Goal: Transaction & Acquisition: Purchase product/service

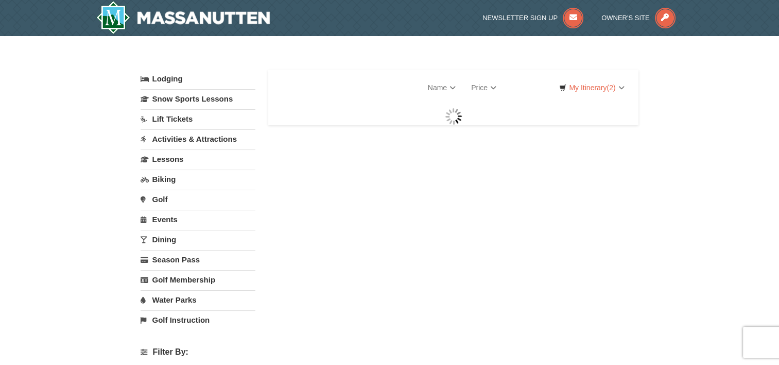
select select "9"
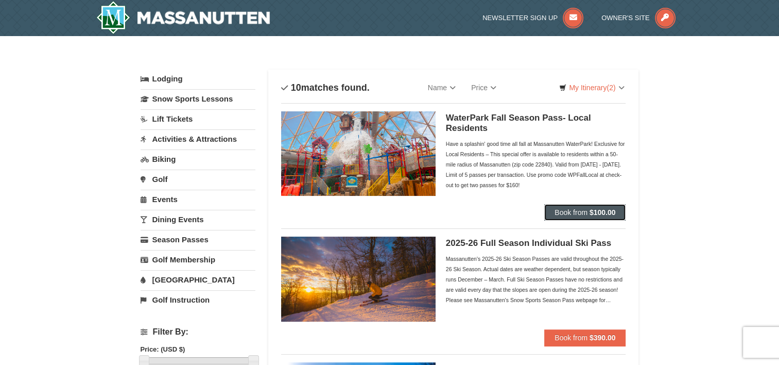
click at [606, 210] on strong "$100.00" at bounding box center [603, 212] width 26 height 8
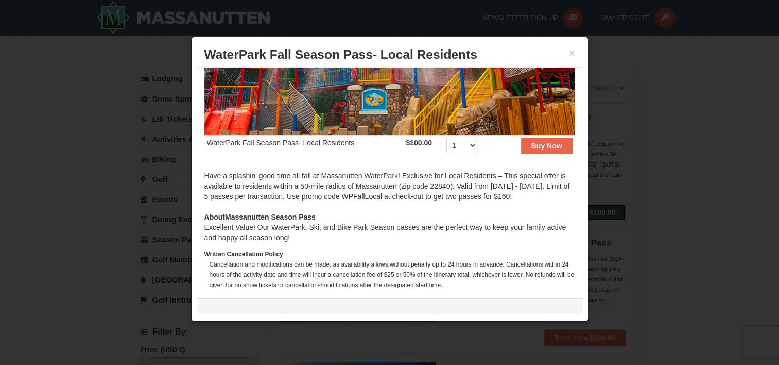
scroll to position [155, 0]
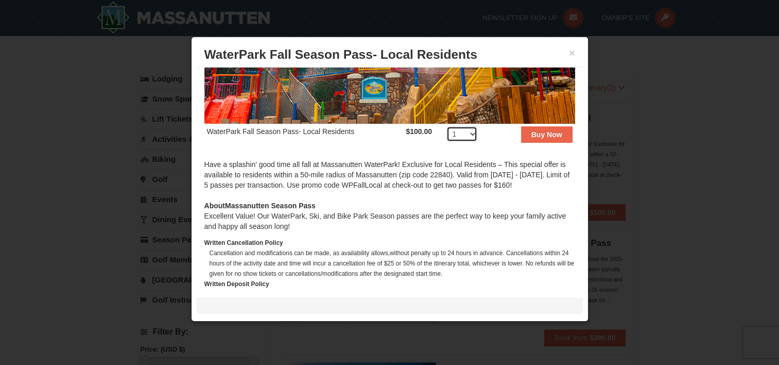
click at [469, 127] on select "1 2 3 4 5 6 7 8 9 10 11 12 13 14 15 16 17 18 19 20 21 22 23 24 25 26 27 28 29 3…" at bounding box center [462, 133] width 31 height 15
select select "4"
click at [447, 126] on select "1 2 3 4 5 6 7 8 9 10 11 12 13 14 15 16 17 18 19 20 21 22 23 24 25 26 27 28 29 3…" at bounding box center [462, 133] width 31 height 15
click at [534, 132] on strong "Buy Now" at bounding box center [547, 134] width 31 height 8
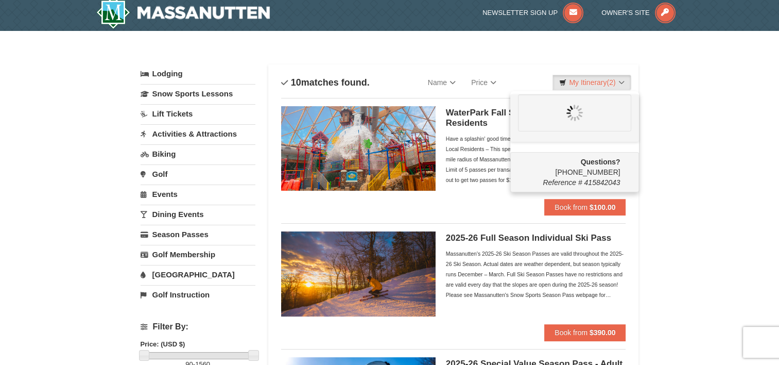
scroll to position [0, 0]
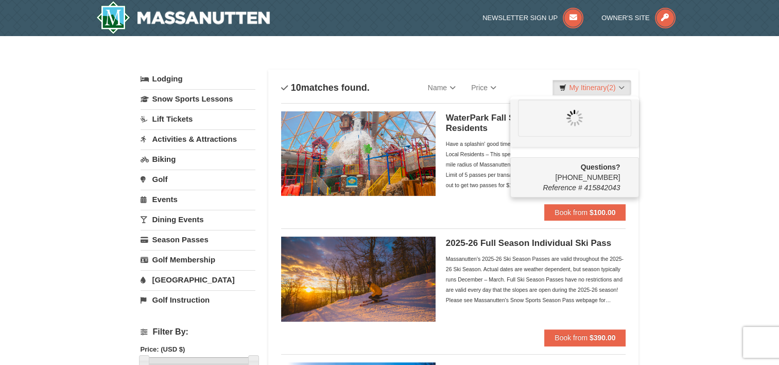
click at [474, 168] on div "Have a splashin' good time all fall at Massanutten WaterPark! Exclusive for Loc…" at bounding box center [536, 165] width 180 height 52
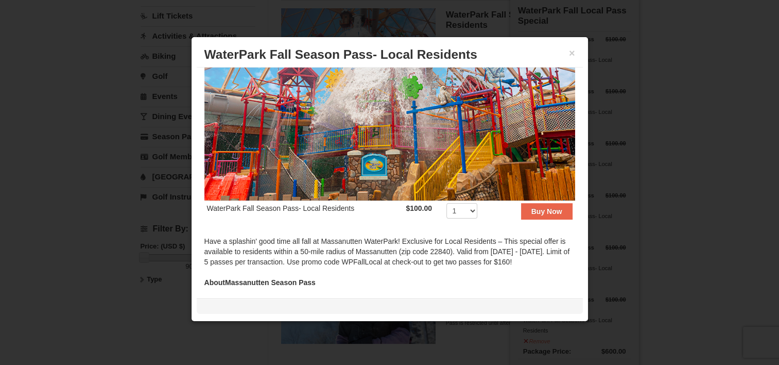
scroll to position [103, 0]
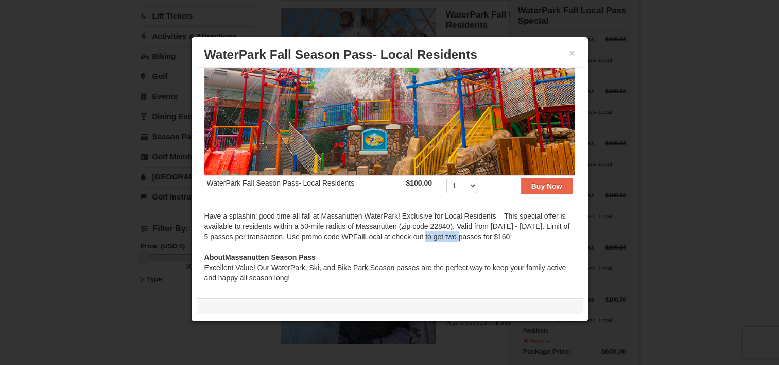
drag, startPoint x: 436, startPoint y: 229, endPoint x: 475, endPoint y: 229, distance: 39.2
click at [475, 229] on div "Have a splashin' good time all fall at Massanutten WaterPark! Exclusive for Loc…" at bounding box center [390, 231] width 371 height 41
drag, startPoint x: 475, startPoint y: 229, endPoint x: 469, endPoint y: 232, distance: 6.2
copy div "WPFallLocal"
click at [574, 50] on button "×" at bounding box center [572, 53] width 6 height 10
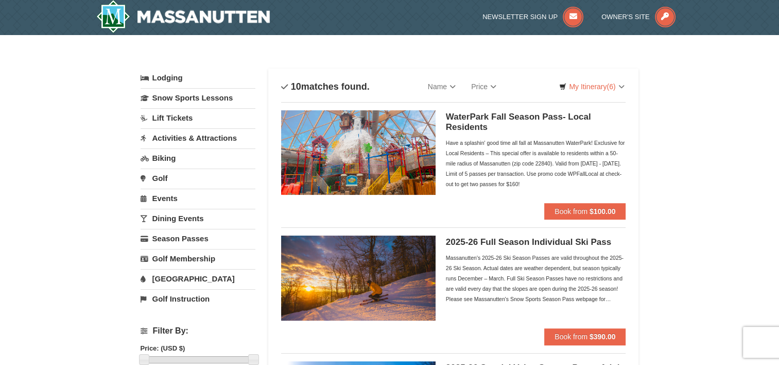
scroll to position [0, 0]
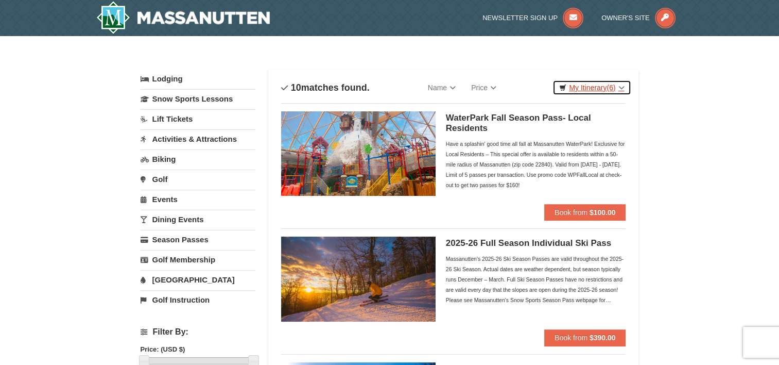
click at [593, 88] on link "My Itinerary (6)" at bounding box center [592, 87] width 78 height 15
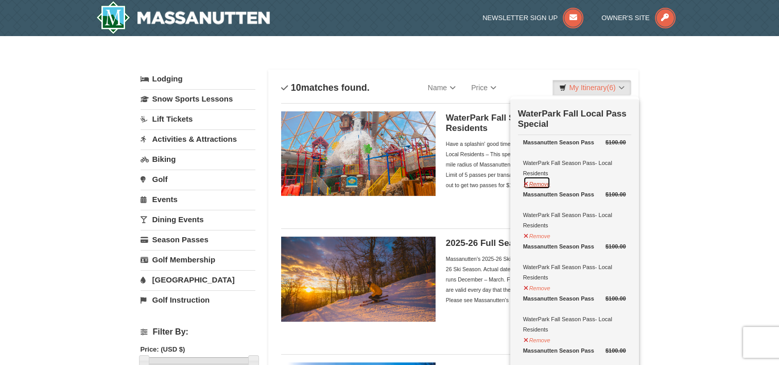
click at [539, 186] on button "Remove" at bounding box center [537, 182] width 28 height 13
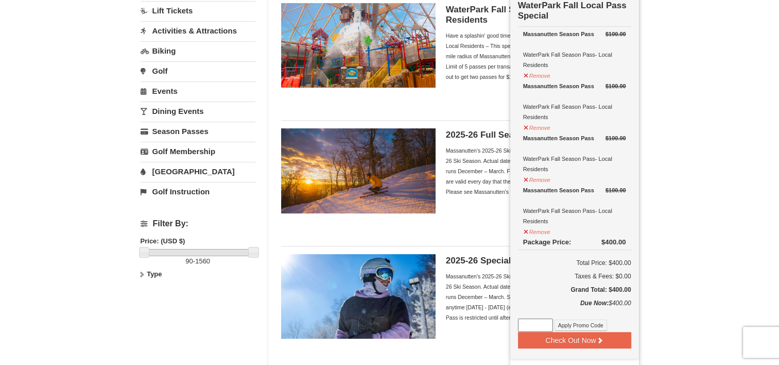
scroll to position [155, 0]
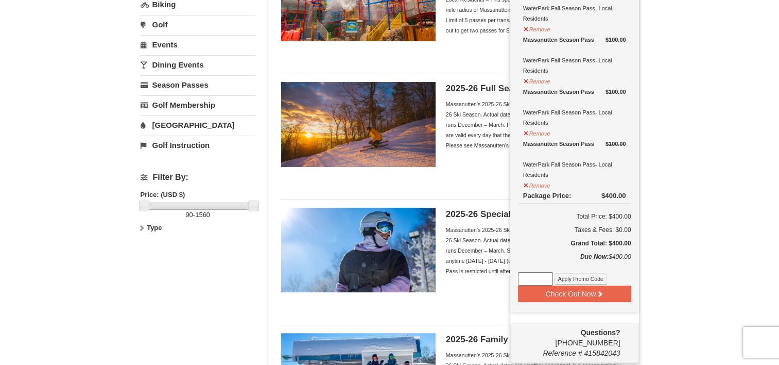
click at [539, 276] on input at bounding box center [535, 278] width 35 height 13
type input "WPFallLocal"
click at [577, 274] on button "Apply Promo Code" at bounding box center [581, 278] width 53 height 11
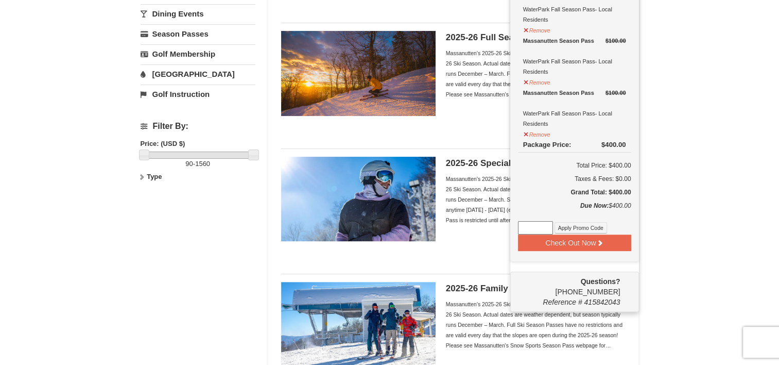
scroll to position [206, 0]
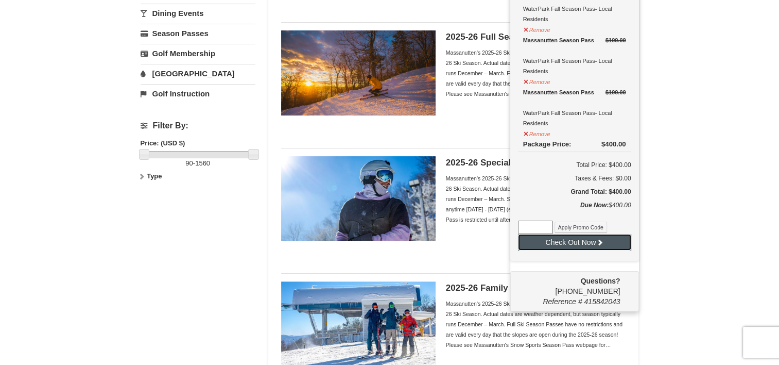
click at [598, 242] on icon at bounding box center [600, 242] width 7 height 7
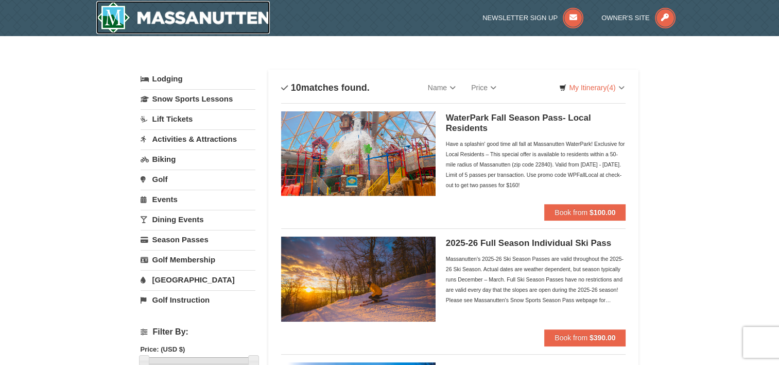
click at [112, 21] on img at bounding box center [183, 17] width 174 height 33
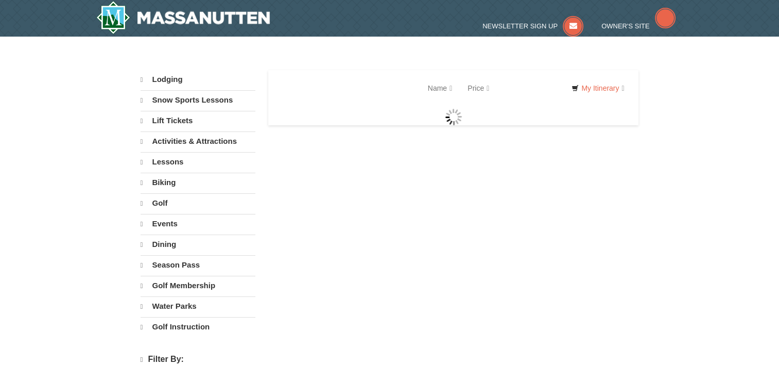
select select "9"
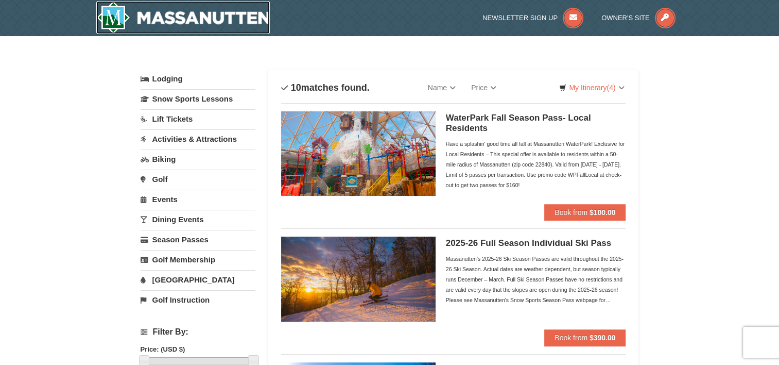
click at [124, 19] on img at bounding box center [183, 17] width 174 height 33
